Goal: Task Accomplishment & Management: Manage account settings

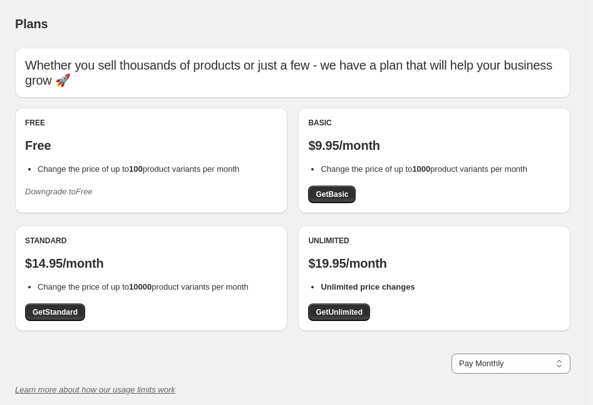
click at [63, 190] on icon "Downgrade to Free" at bounding box center [59, 191] width 68 height 9
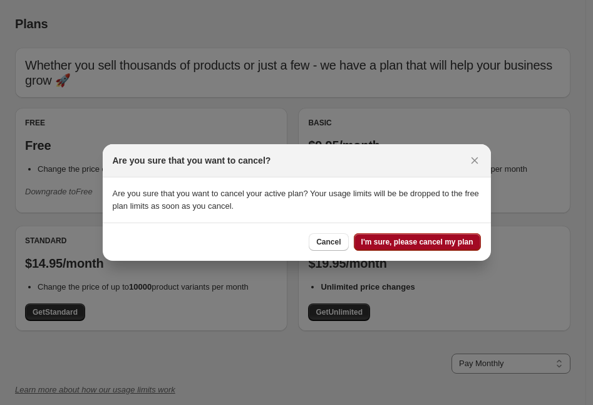
click at [435, 242] on span "I'm sure, please cancel my plan" at bounding box center [418, 242] width 112 height 10
